Goal: Task Accomplishment & Management: Use online tool/utility

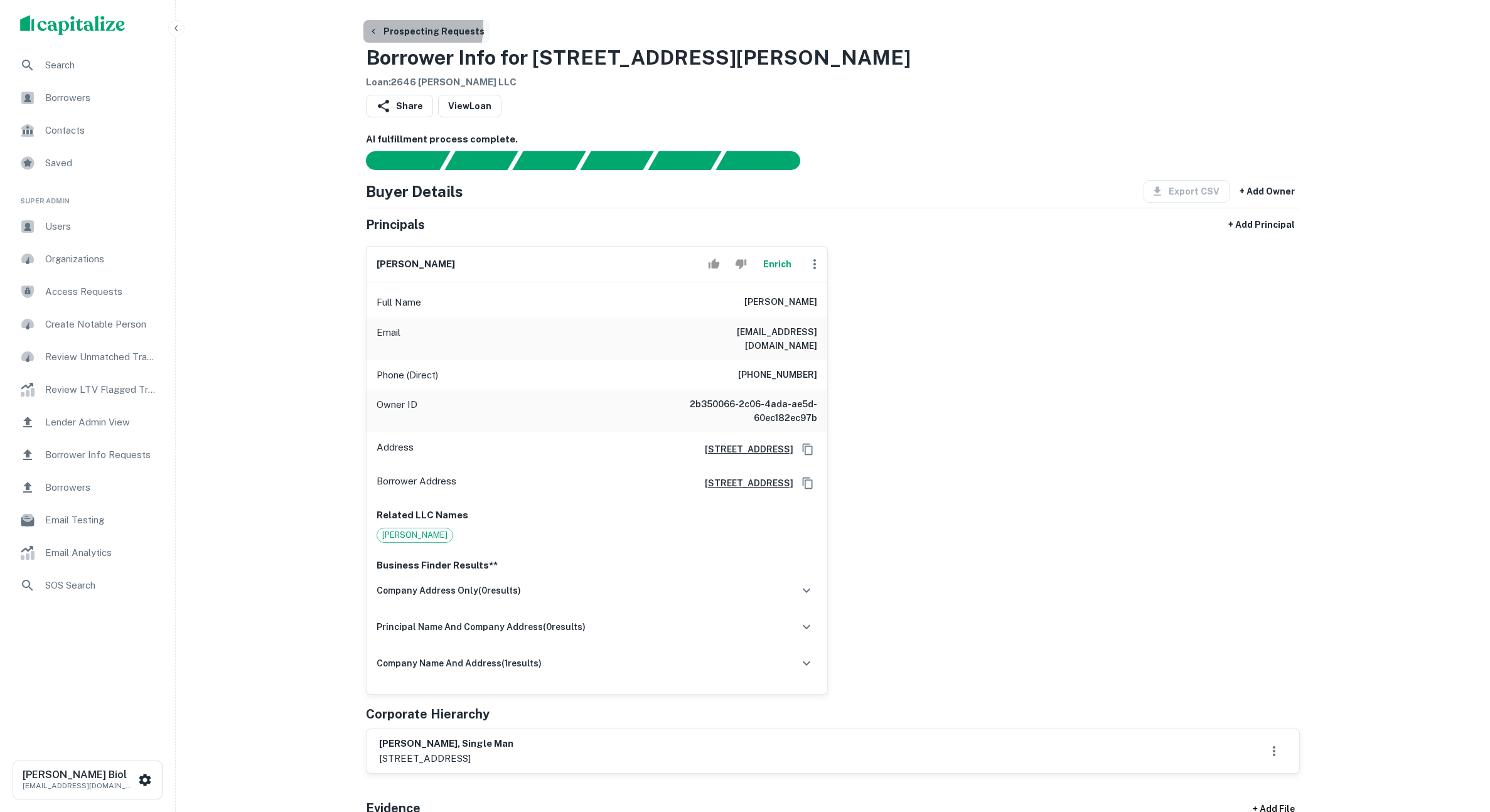
click at [402, 27] on button "Prospecting Requests" at bounding box center [426, 31] width 126 height 22
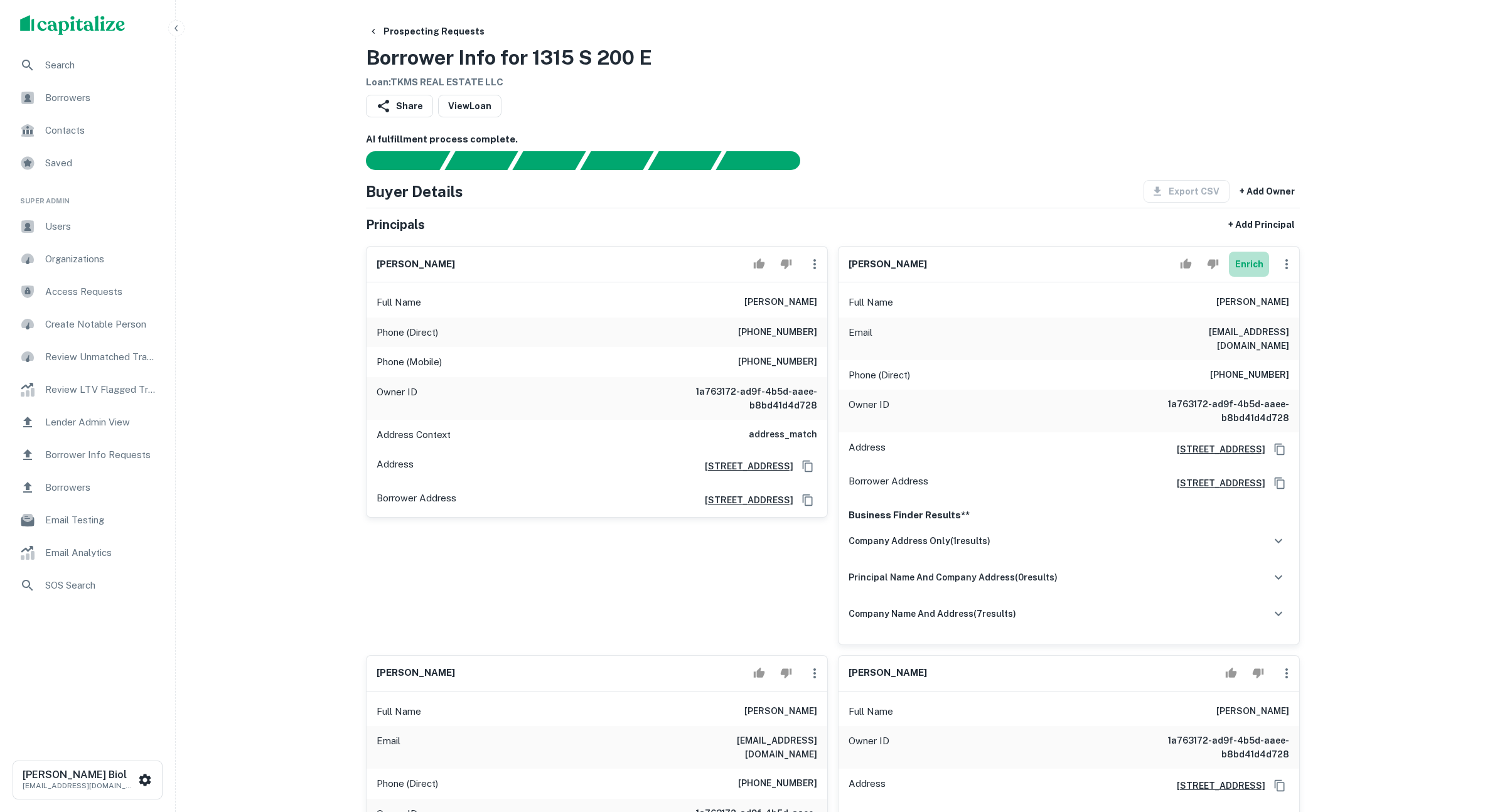
click at [1241, 270] on button "Enrich" at bounding box center [1249, 264] width 40 height 25
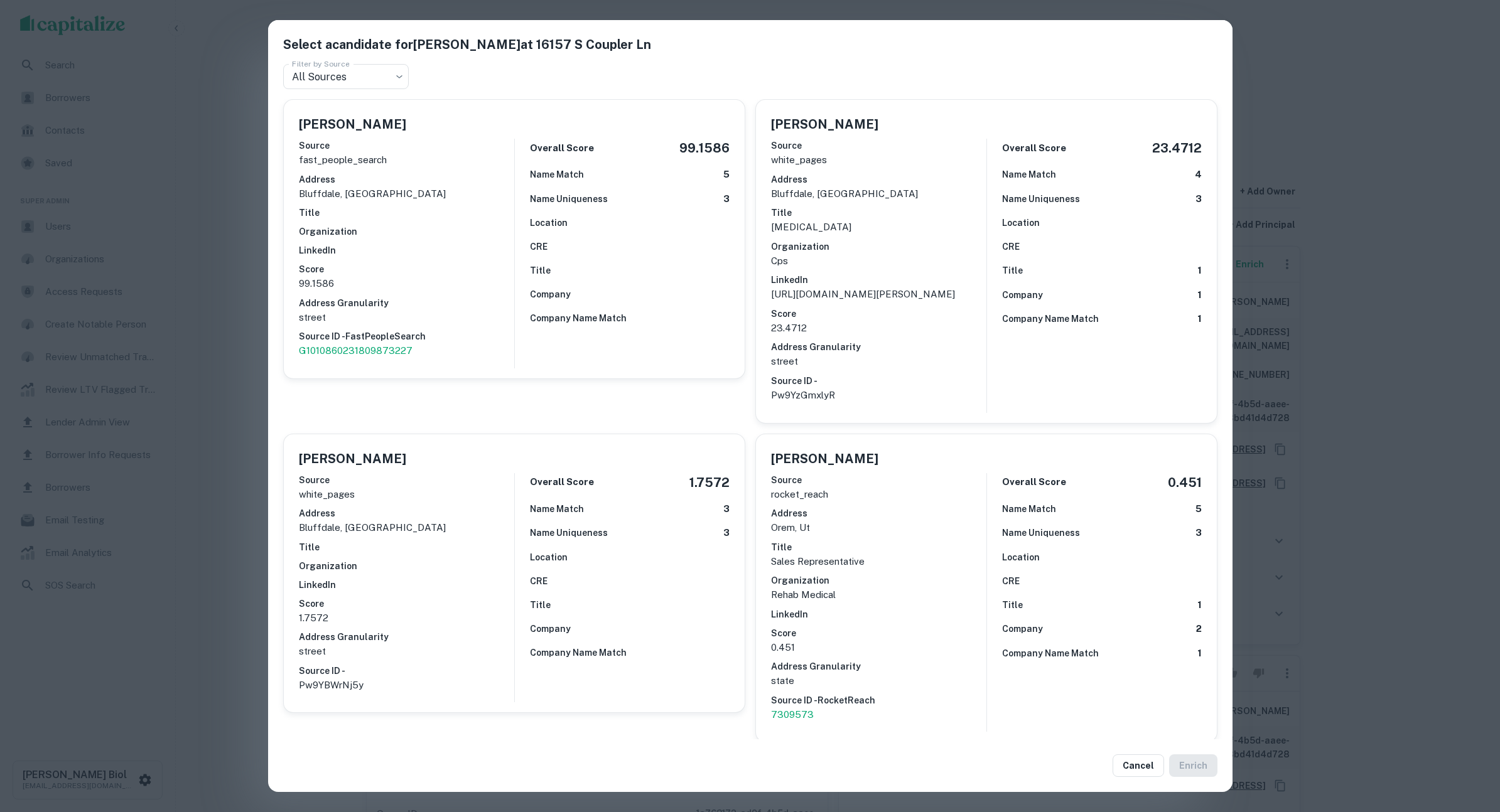
click at [1396, 104] on div "Select a candidate for James Hebda at 16157 S Coupler Ln Filter by Source All S…" at bounding box center [750, 406] width 1500 height 812
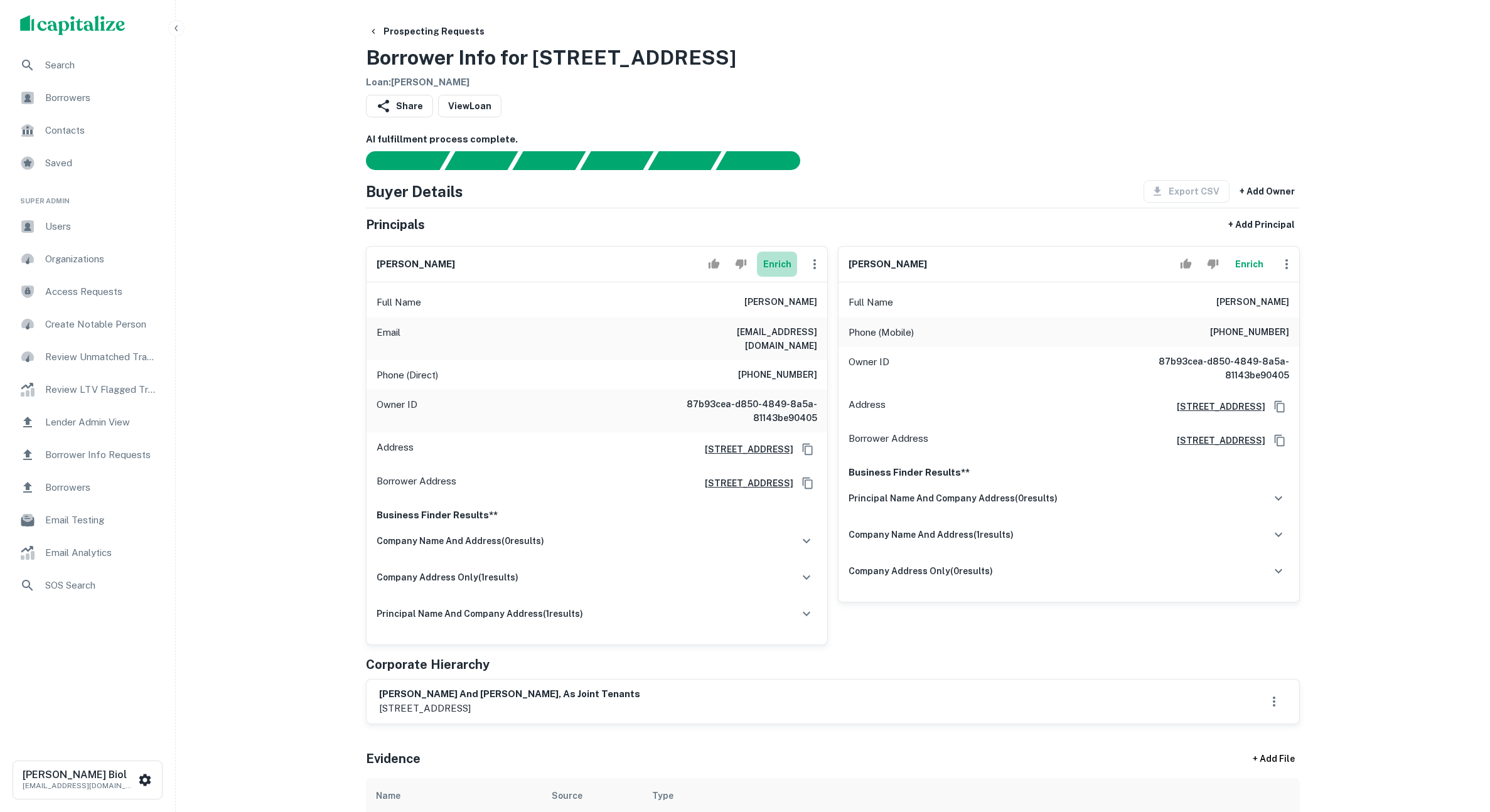
click at [765, 272] on button "Enrich" at bounding box center [777, 264] width 40 height 25
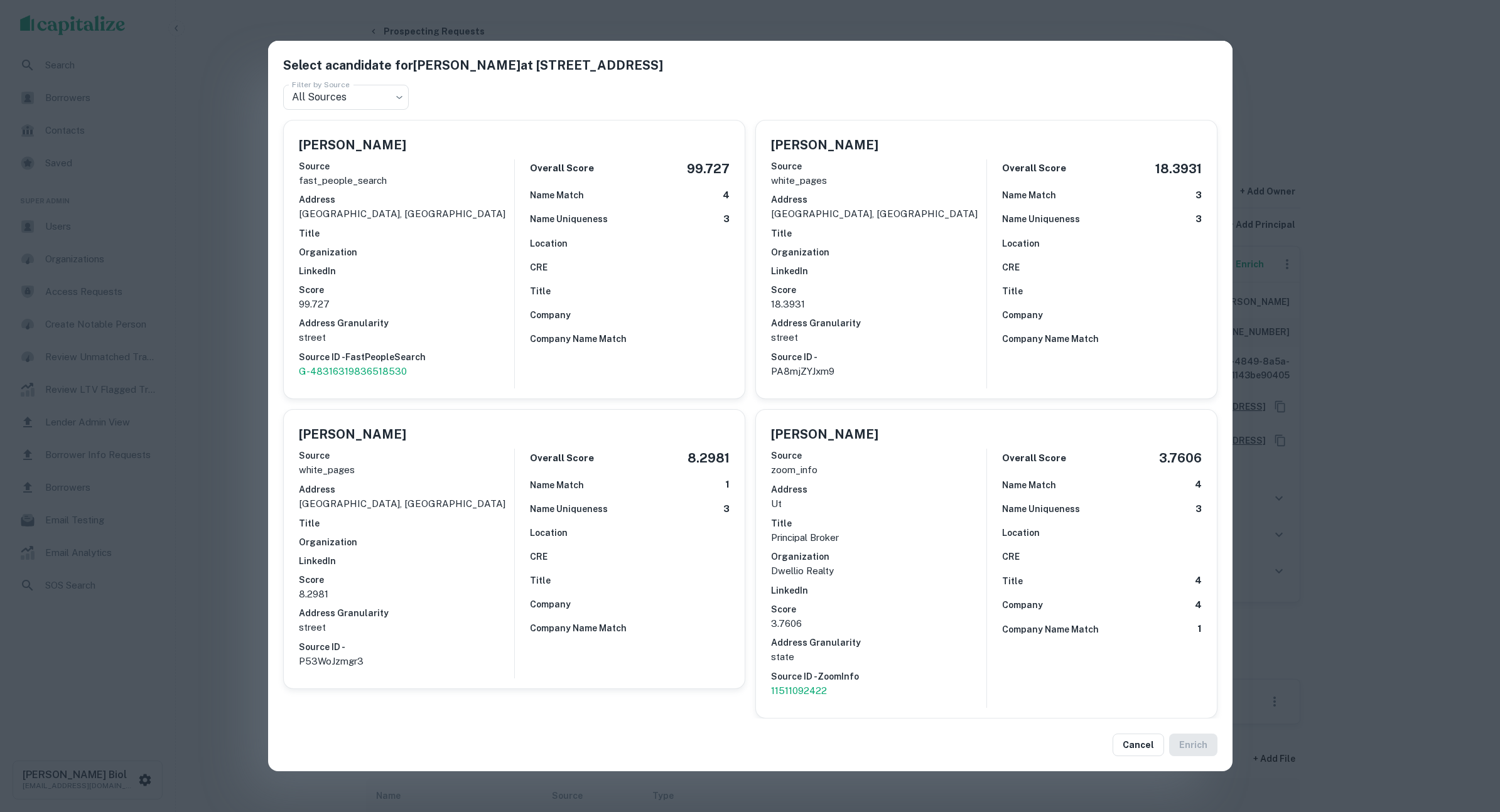
click at [1394, 107] on div "Select a candidate for Tommy P Somphou at 146 E Downington Ave Filter by Source…" at bounding box center [750, 406] width 1500 height 812
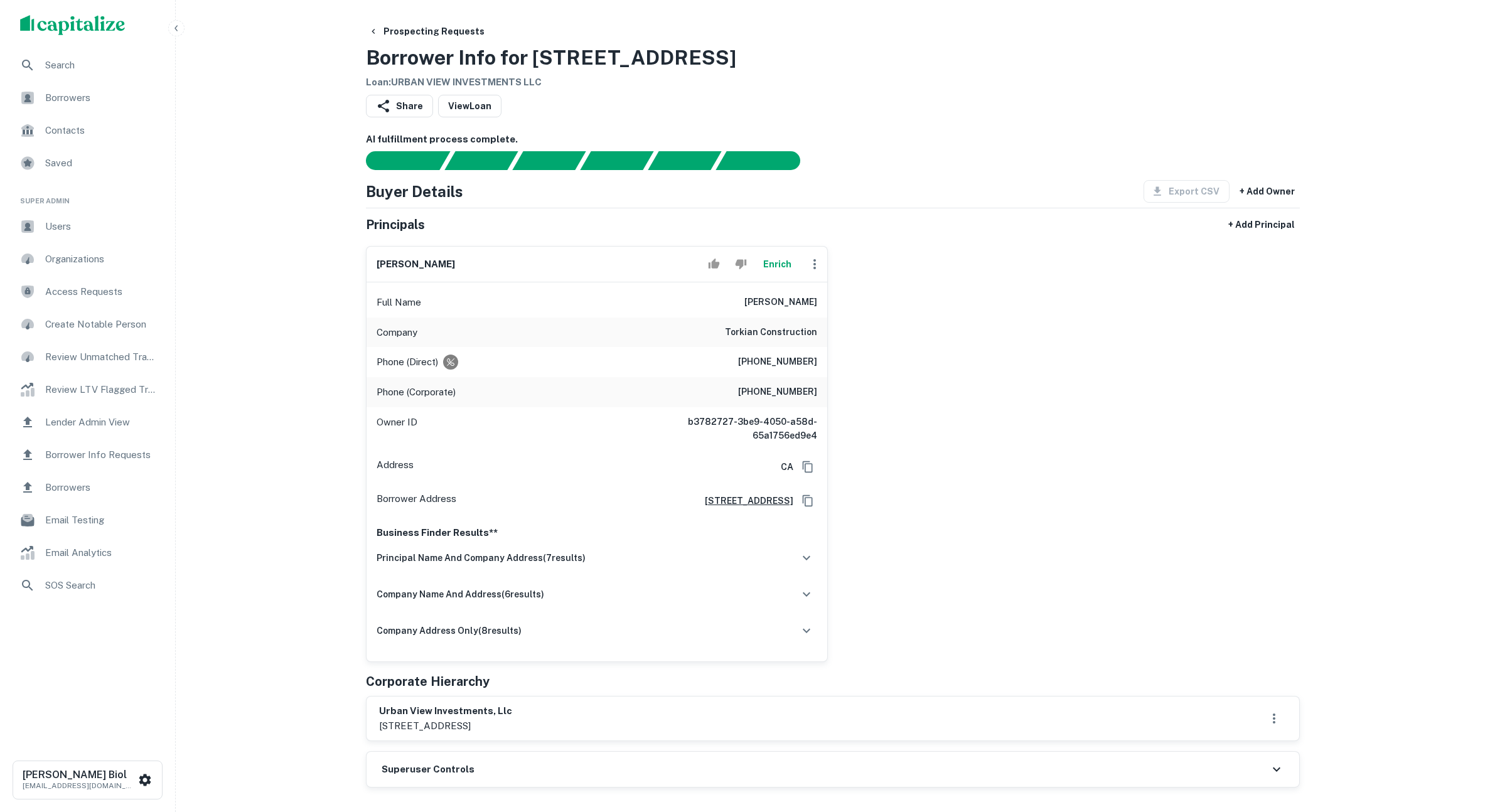
click at [788, 266] on button "Enrich" at bounding box center [777, 264] width 40 height 25
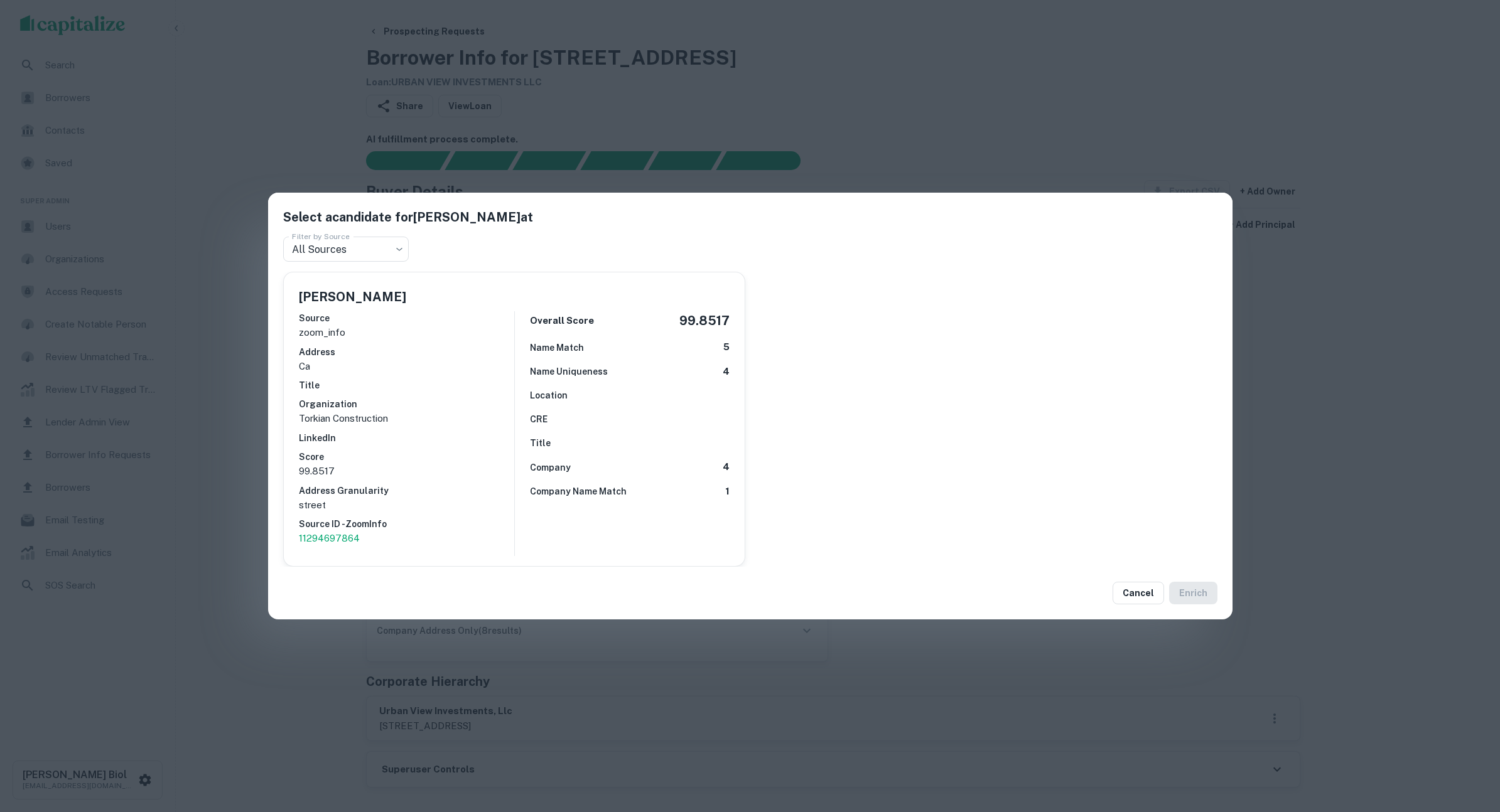
click at [1316, 425] on div "Select a candidate for [PERSON_NAME] at Filter by Source All Sources *** Filter…" at bounding box center [750, 406] width 1500 height 812
